Goal: Use online tool/utility: Utilize a website feature to perform a specific function

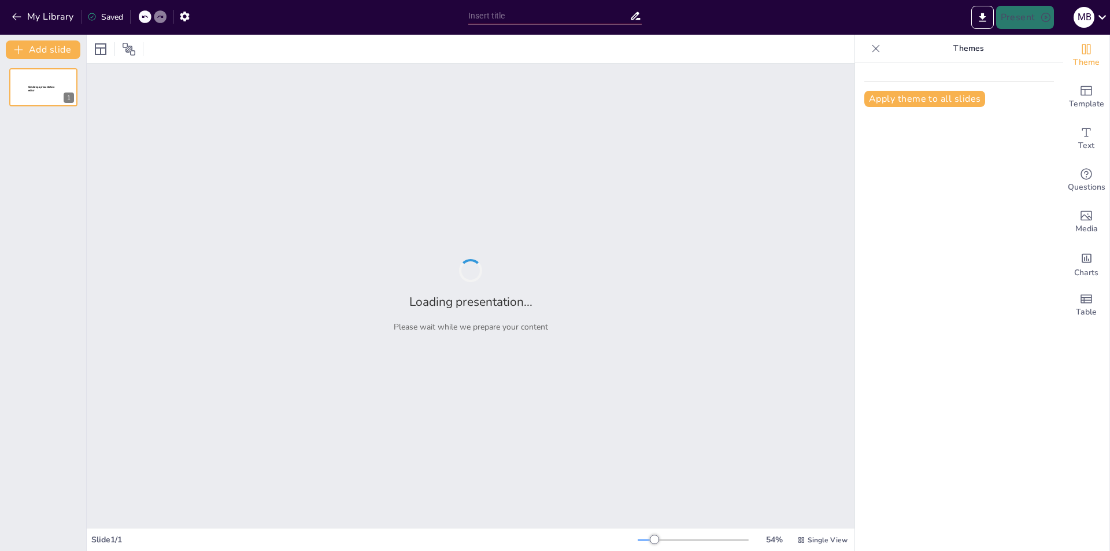
type input "Imported Presentacion_RC_Medica_Minajrez_Visual.pptx"
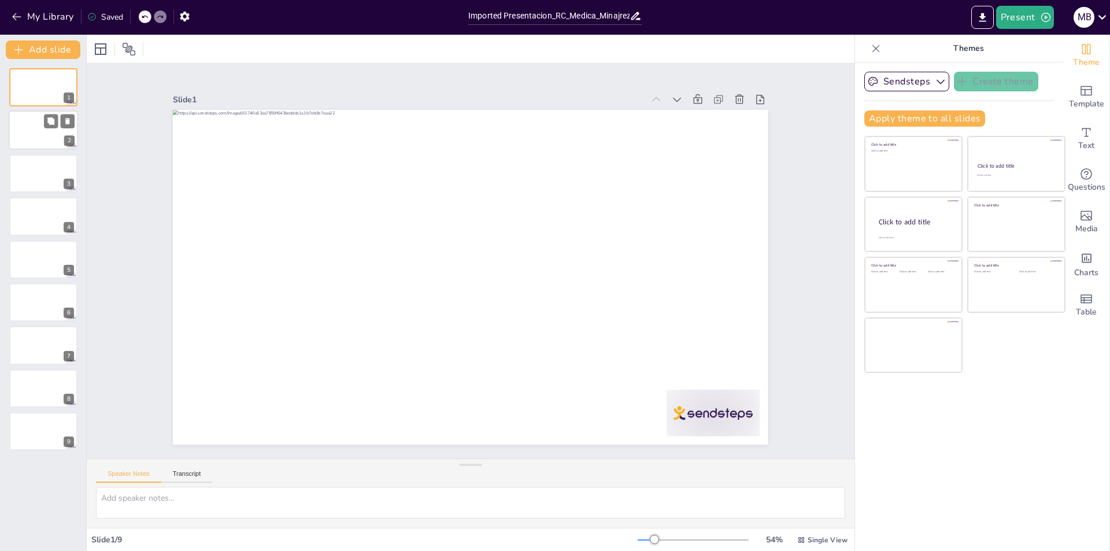
click at [48, 134] on div at bounding box center [43, 130] width 69 height 39
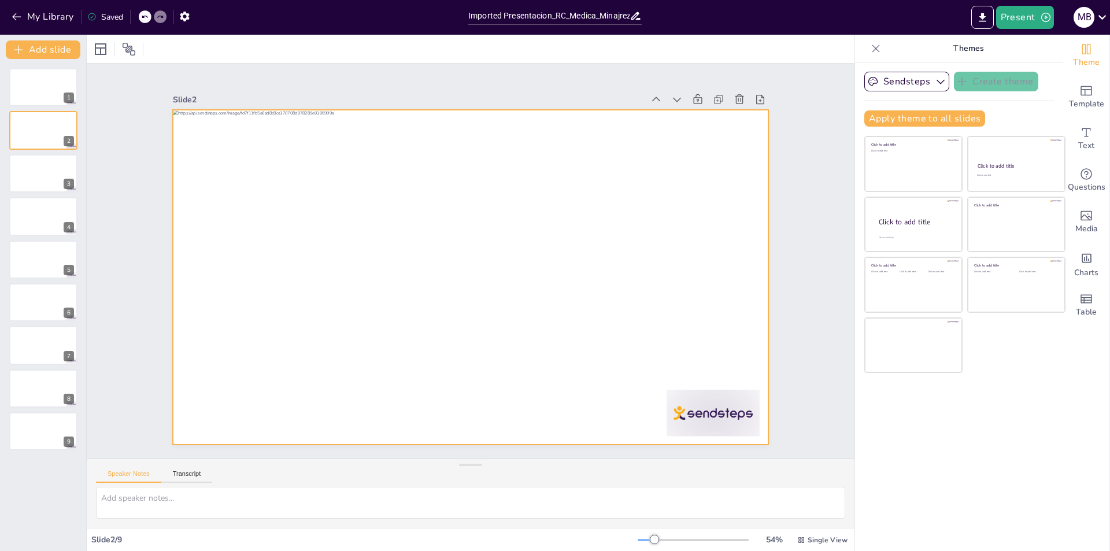
click at [371, 254] on div at bounding box center [454, 262] width 395 height 627
click at [371, 254] on div at bounding box center [486, 258] width 451 height 652
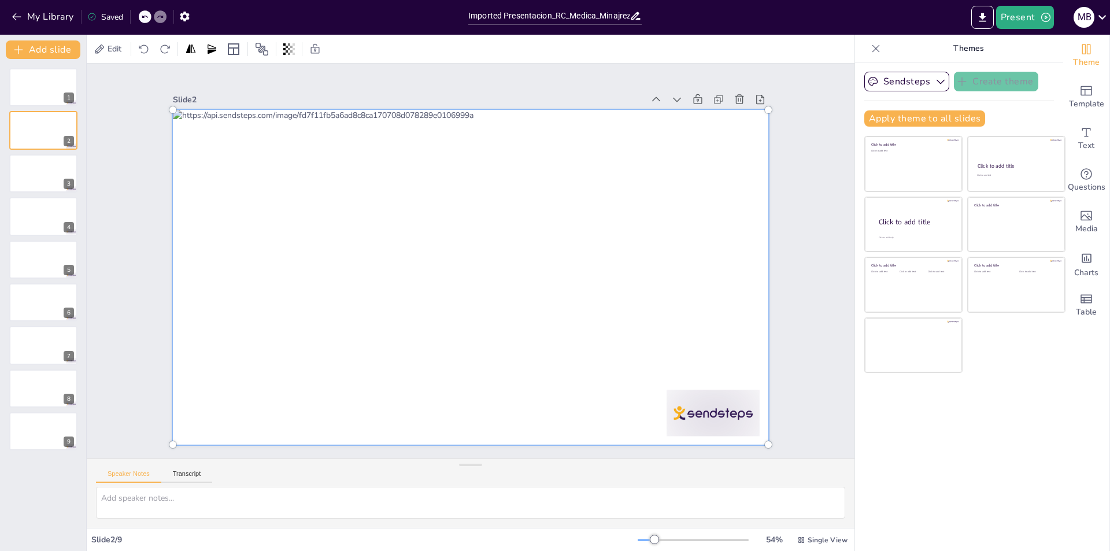
click at [371, 254] on div at bounding box center [487, 258] width 468 height 669
click at [371, 254] on div at bounding box center [456, 267] width 566 height 698
click at [120, 195] on div "Slide 1 Slide 2 Slide 3 Slide 4 Slide 5 Slide 6 Slide 7 Slide 8 Slide 9" at bounding box center [470, 260] width 805 height 473
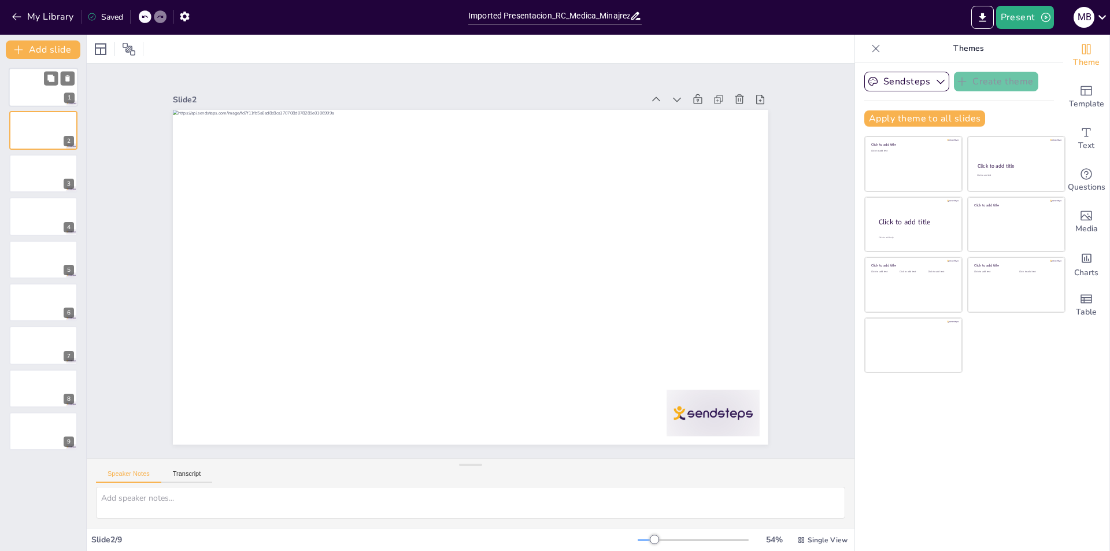
click at [40, 94] on div at bounding box center [43, 87] width 69 height 39
click at [922, 87] on button "Sendsteps" at bounding box center [907, 82] width 85 height 20
click at [24, 429] on div at bounding box center [43, 431] width 69 height 39
click at [190, 470] on div "Speaker Notes Transcript" at bounding box center [154, 475] width 116 height 15
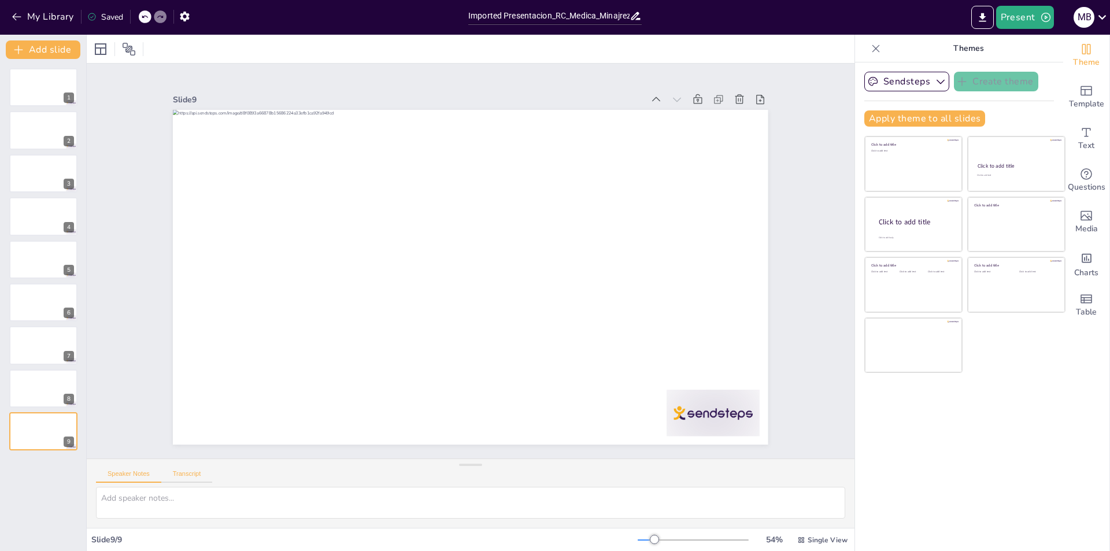
click at [190, 474] on button "Transcript" at bounding box center [186, 476] width 51 height 13
click at [36, 88] on div at bounding box center [43, 87] width 69 height 39
click at [98, 50] on icon at bounding box center [101, 49] width 14 height 14
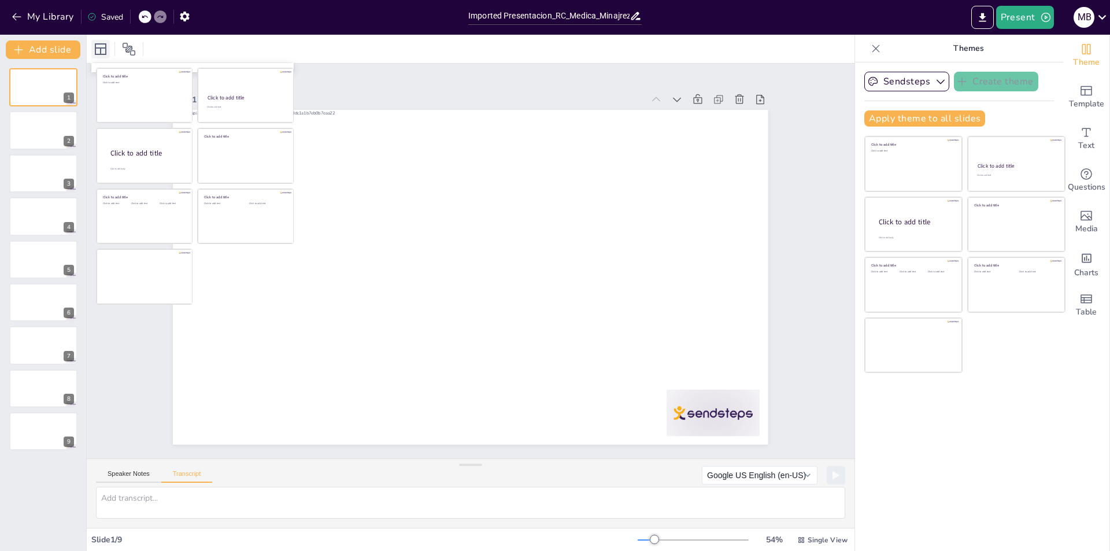
click at [101, 50] on icon at bounding box center [101, 49] width 12 height 12
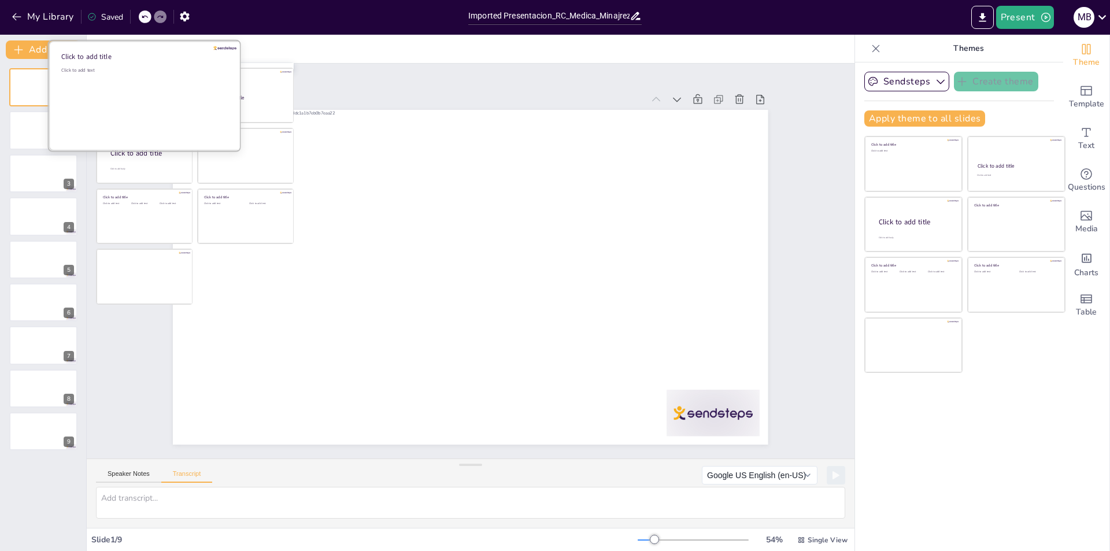
click at [156, 112] on div "Click to add text" at bounding box center [143, 103] width 165 height 72
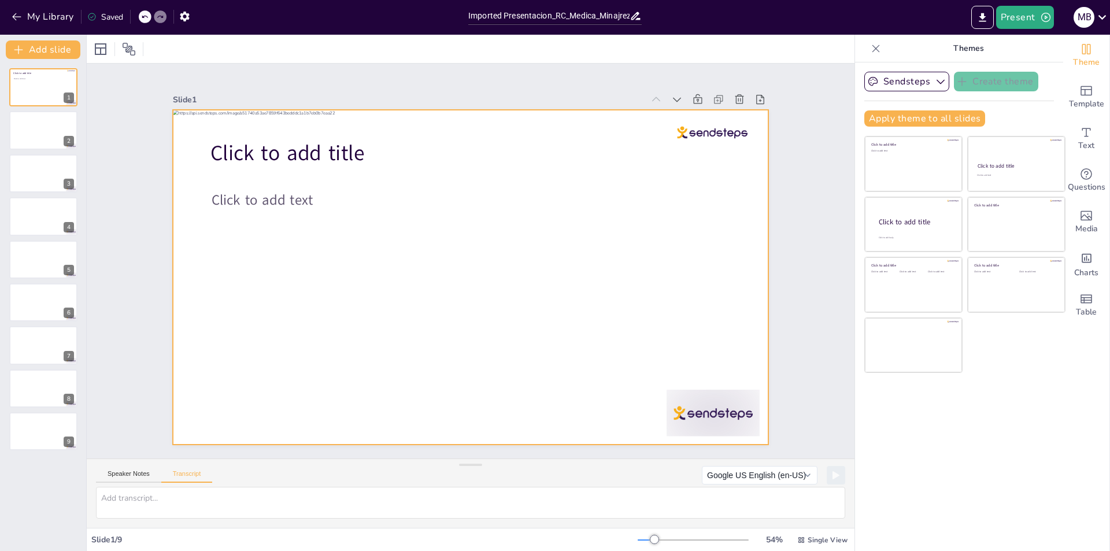
click at [475, 234] on div at bounding box center [469, 244] width 627 height 395
click at [475, 234] on div at bounding box center [467, 277] width 652 height 452
